Goal: Task Accomplishment & Management: Manage account settings

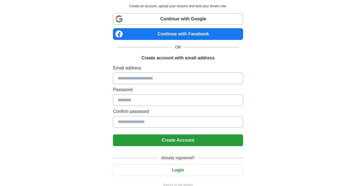
scroll to position [28, 0]
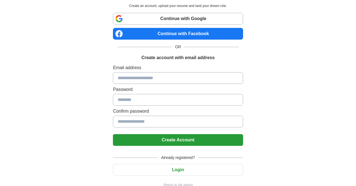
click at [174, 167] on button "Login" at bounding box center [178, 170] width 130 height 12
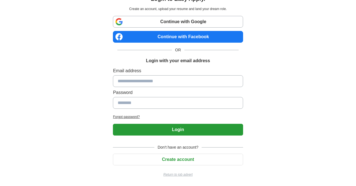
scroll to position [23, 0]
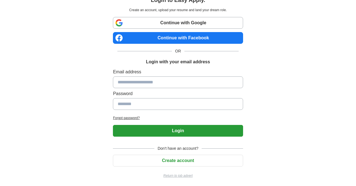
click at [143, 83] on input at bounding box center [178, 82] width 130 height 12
type input "**********"
click at [125, 102] on input at bounding box center [178, 104] width 130 height 12
type input "**********"
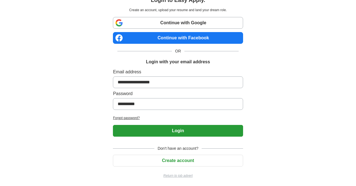
click at [152, 130] on button "Login" at bounding box center [178, 131] width 130 height 12
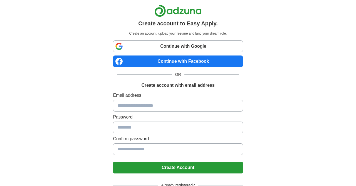
scroll to position [36, 0]
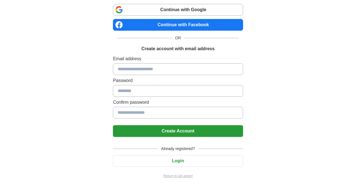
click at [161, 68] on input at bounding box center [178, 69] width 130 height 12
click at [176, 163] on button "Login" at bounding box center [178, 161] width 130 height 12
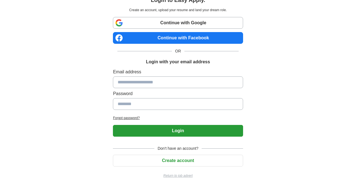
click at [142, 83] on input at bounding box center [178, 82] width 130 height 12
type input "**********"
click at [144, 100] on input at bounding box center [178, 104] width 130 height 12
click at [132, 117] on h2 "Forgot password?" at bounding box center [178, 117] width 130 height 5
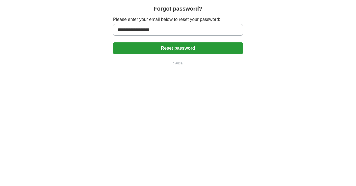
click at [207, 44] on button "Reset password" at bounding box center [178, 48] width 130 height 12
